Goal: Task Accomplishment & Management: Complete application form

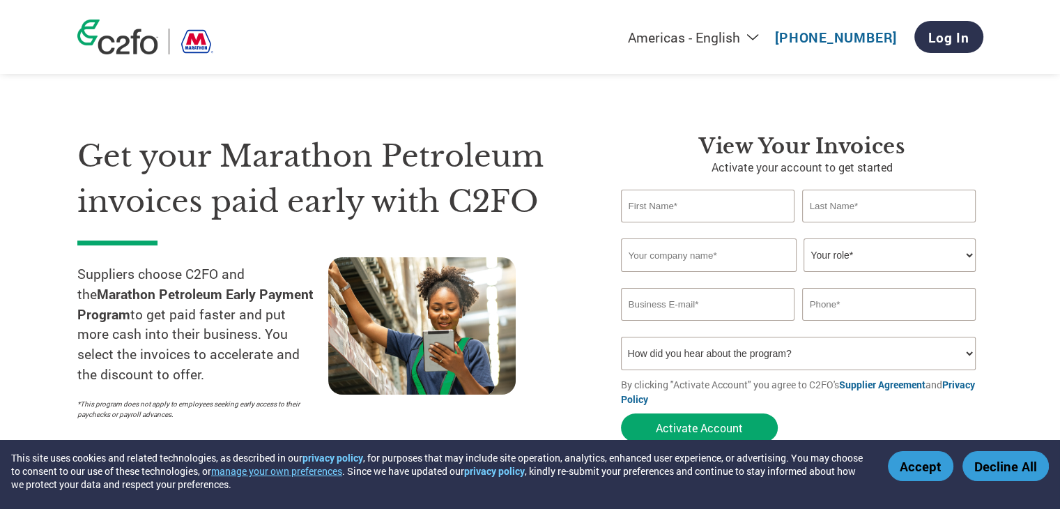
scroll to position [70, 0]
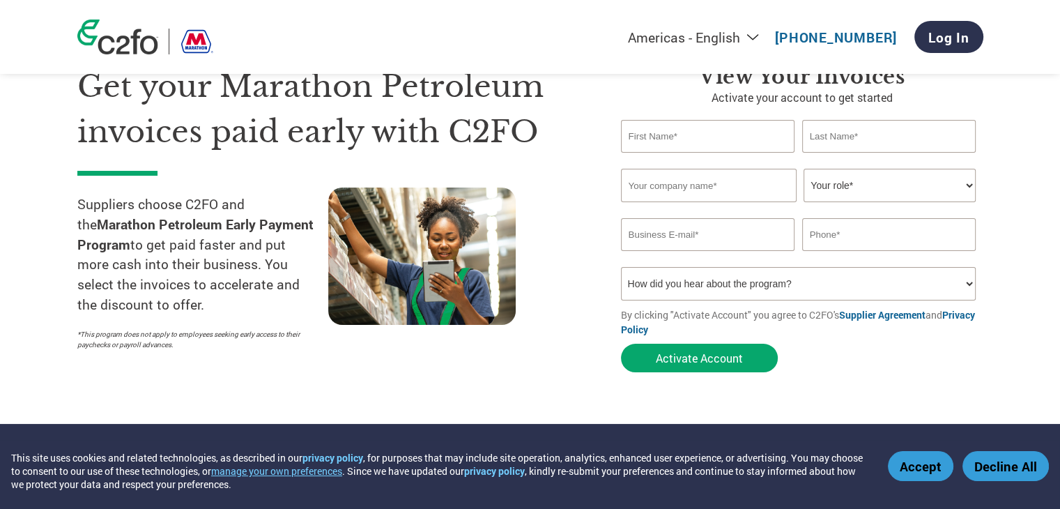
click at [670, 122] on input "text" at bounding box center [708, 136] width 174 height 33
type input "Michael"
click at [835, 141] on input "text" at bounding box center [889, 136] width 174 height 33
type input "Sherwood"
click at [696, 189] on input "text" at bounding box center [709, 185] width 176 height 33
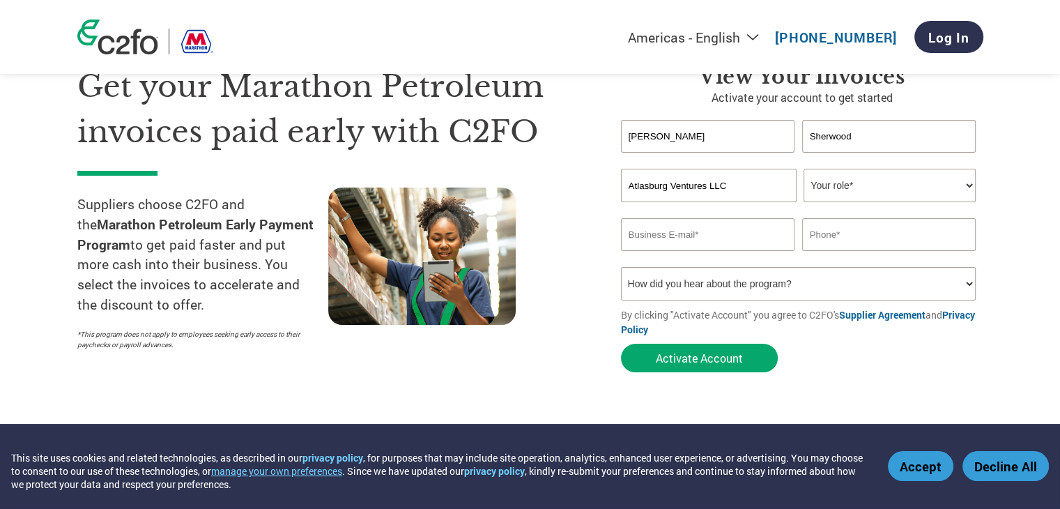
type input "Atlasburg Ventures LLC"
click at [869, 193] on select "Your role* CFO Controller Credit Manager Finance Director Treasurer CEO Preside…" at bounding box center [889, 185] width 172 height 33
select select "OWNER_FOUNDER"
click at [803, 169] on select "Your role* CFO Controller Credit Manager Finance Director Treasurer CEO Preside…" at bounding box center [889, 185] width 172 height 33
click at [716, 237] on input "email" at bounding box center [708, 234] width 174 height 33
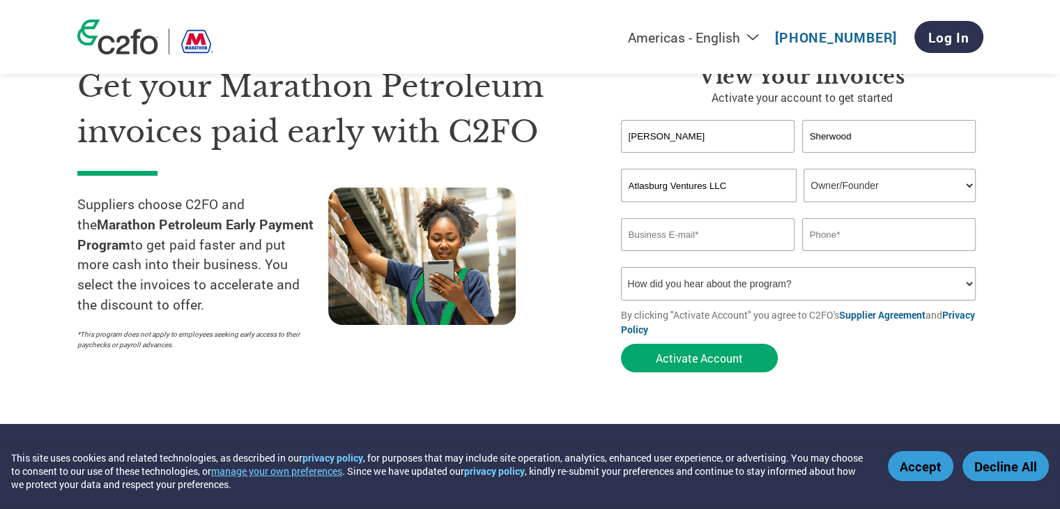
click at [658, 235] on input "email" at bounding box center [708, 234] width 174 height 33
type input "mike@mragansales.com"
click at [860, 232] on input "text" at bounding box center [889, 234] width 174 height 33
click at [821, 235] on input "text" at bounding box center [889, 234] width 174 height 33
type input "7249473500"
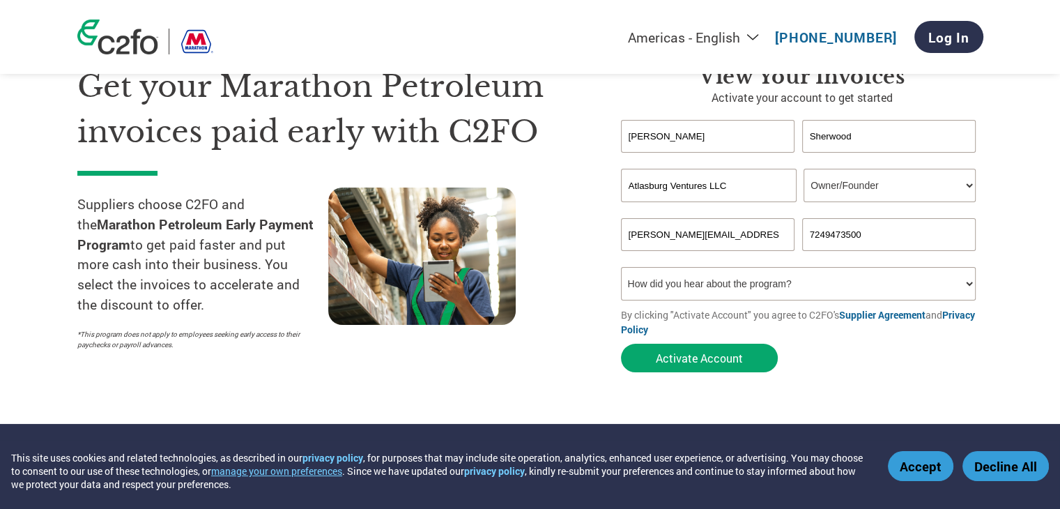
click at [694, 282] on select "How did you hear about the program? Received a letter Email Social Media Online…" at bounding box center [798, 283] width 355 height 33
select select "Received a Letter"
click at [621, 267] on select "How did you hear about the program? Received a letter Email Social Media Online…" at bounding box center [798, 283] width 355 height 33
click at [722, 359] on button "Activate Account" at bounding box center [699, 357] width 157 height 29
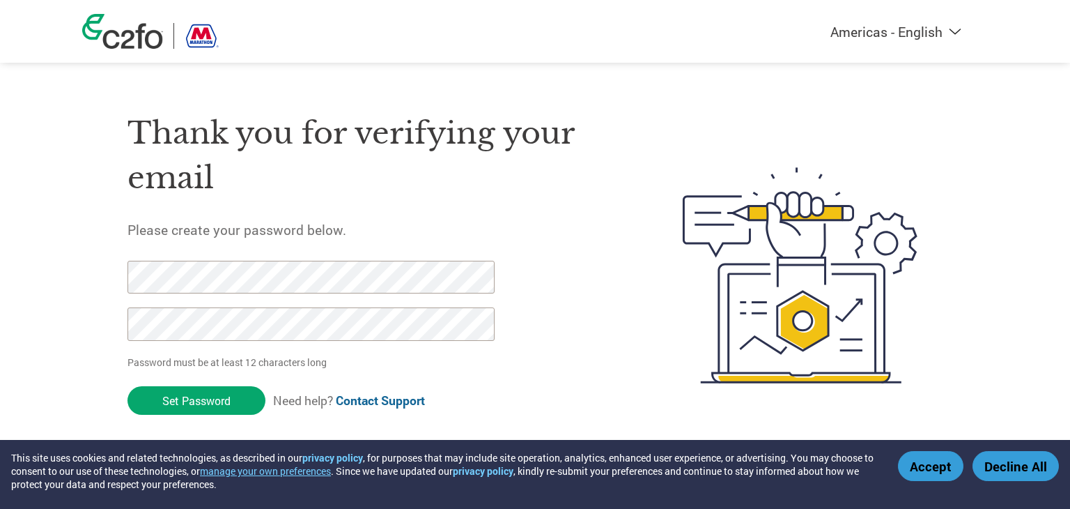
click at [49, 240] on div "Americas - English Américas - Español [GEOGRAPHIC_DATA] - Português Amériques -…" at bounding box center [535, 219] width 1070 height 439
click at [56, 265] on div "Americas - English Américas - Español [GEOGRAPHIC_DATA] - Português Amériques -…" at bounding box center [535, 219] width 1070 height 439
click at [82, 284] on div "Thank you for verifying your email Please create your password below. Password …" at bounding box center [535, 275] width 906 height 369
click at [94, 284] on div "Thank you for verifying your email Please create your password below. Password …" at bounding box center [535, 275] width 906 height 369
click at [73, 284] on div "Americas - English Américas - Español [GEOGRAPHIC_DATA] - Português Amériques -…" at bounding box center [535, 219] width 1070 height 439
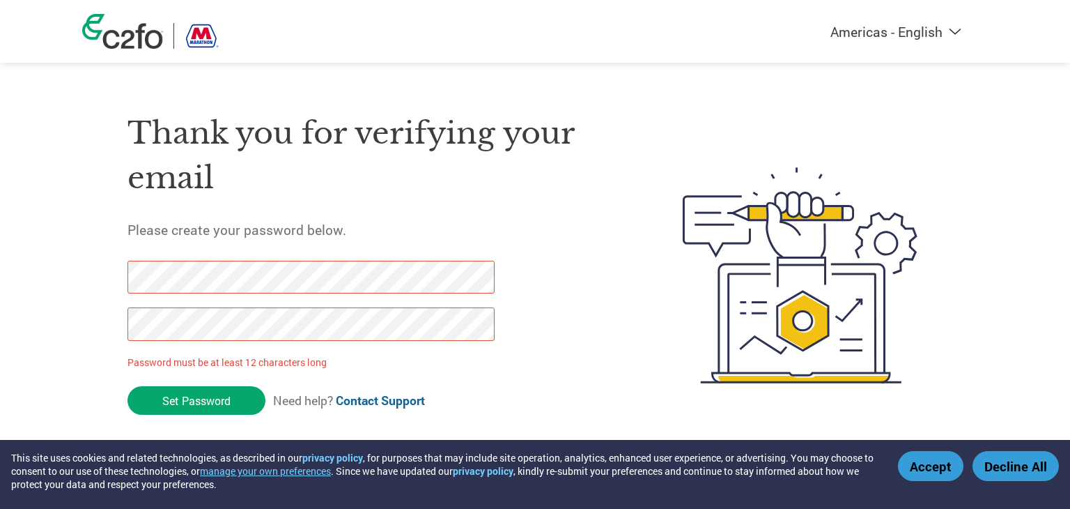
click at [114, 318] on div "Thank you for verifying your email Please create your password below. Password …" at bounding box center [535, 275] width 906 height 369
click at [92, 260] on div "Thank you for verifying your email Please create your password below. Password …" at bounding box center [535, 275] width 906 height 369
click at [51, 256] on div "Americas - English Américas - Español [GEOGRAPHIC_DATA] - Português Amériques -…" at bounding box center [535, 219] width 1070 height 439
click at [61, 262] on div "Americas - English Américas - Español [GEOGRAPHIC_DATA] - Português Amériques -…" at bounding box center [535, 219] width 1070 height 439
click at [217, 401] on input "Set Password" at bounding box center [196, 400] width 138 height 29
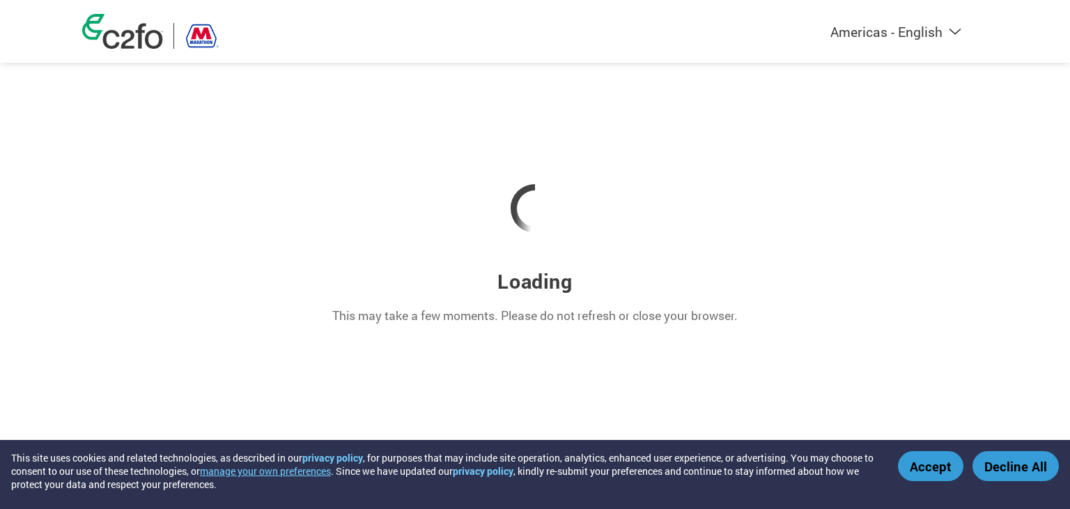
click at [944, 466] on button "Accept" at bounding box center [930, 466] width 65 height 30
